Goal: Transaction & Acquisition: Subscribe to service/newsletter

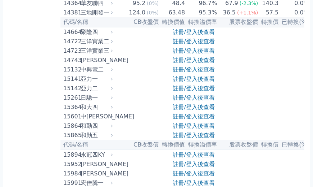
scroll to position [186, 0]
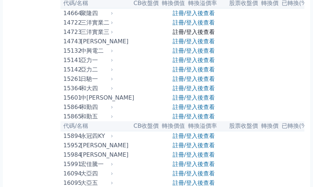
click at [192, 35] on link "註冊/登入後查看" at bounding box center [194, 31] width 42 height 7
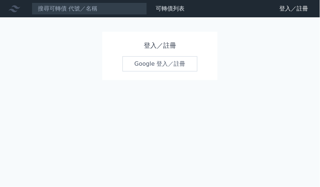
click at [155, 62] on link "Google 登入／註冊" at bounding box center [160, 63] width 75 height 15
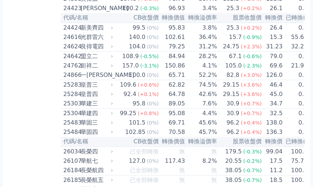
scroll to position [740, 0]
